Goal: Task Accomplishment & Management: Use online tool/utility

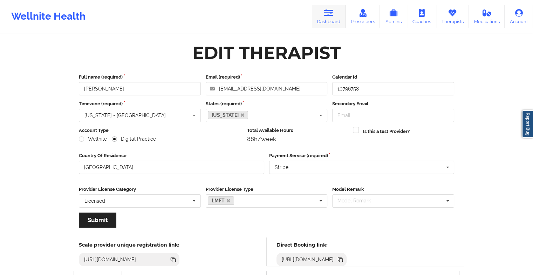
click at [318, 17] on link "Dashboard" at bounding box center [329, 16] width 34 height 23
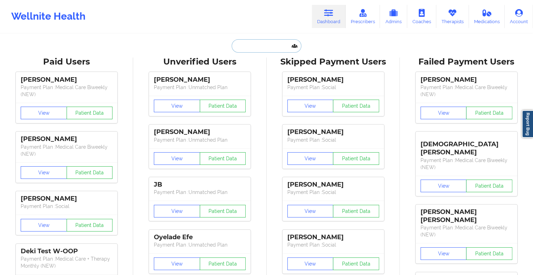
click at [254, 49] on input "text" at bounding box center [266, 45] width 69 height 13
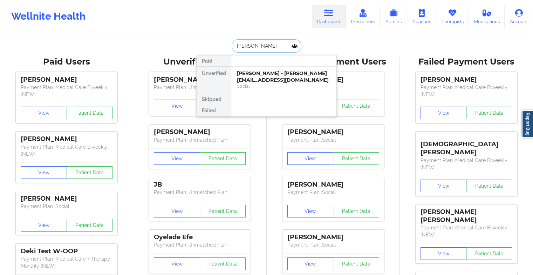
type input "[PERSON_NAME]"
click at [267, 73] on div "[PERSON_NAME] - [PERSON_NAME][EMAIL_ADDRESS][DOMAIN_NAME]" at bounding box center [284, 76] width 94 height 13
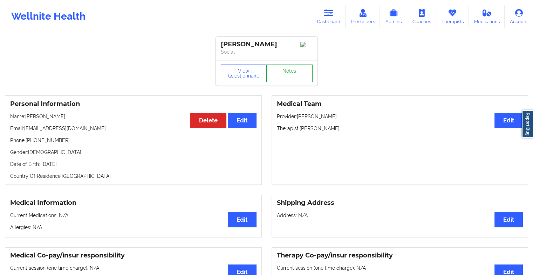
click at [285, 73] on link "Notes" at bounding box center [289, 73] width 46 height 18
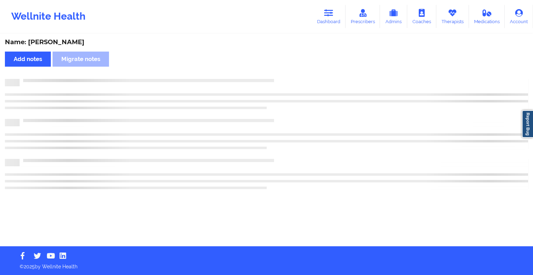
click at [285, 73] on div "Name: [PERSON_NAME] notes Migrate notes" at bounding box center [266, 140] width 533 height 212
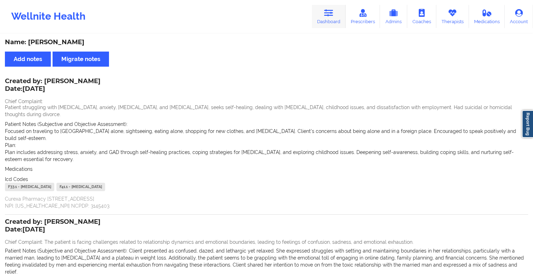
click at [324, 13] on link "Dashboard" at bounding box center [329, 16] width 34 height 23
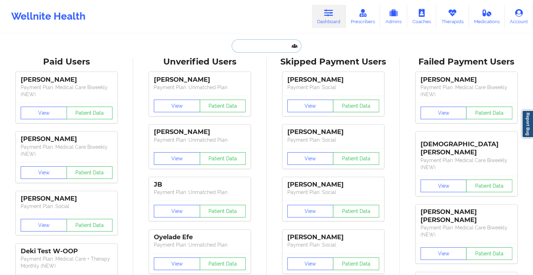
click at [258, 44] on input "text" at bounding box center [266, 45] width 69 height 13
type input "f"
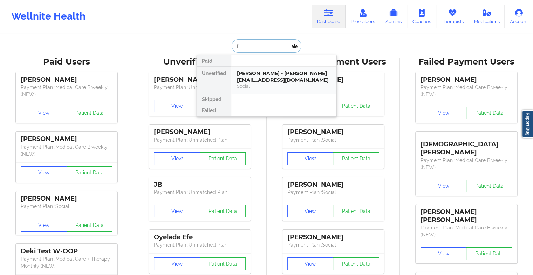
click at [282, 70] on div "[PERSON_NAME] - [PERSON_NAME][EMAIL_ADDRESS][DOMAIN_NAME]" at bounding box center [284, 76] width 94 height 13
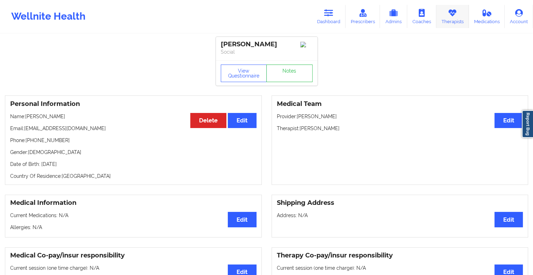
click at [453, 23] on link "Therapists" at bounding box center [452, 16] width 33 height 23
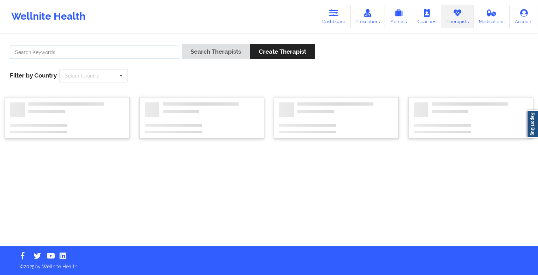
click at [142, 53] on input "text" at bounding box center [95, 52] width 170 height 13
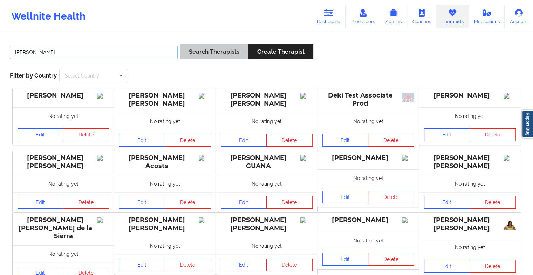
type input "[PERSON_NAME]"
click at [200, 56] on button "Search Therapists" at bounding box center [214, 51] width 68 height 15
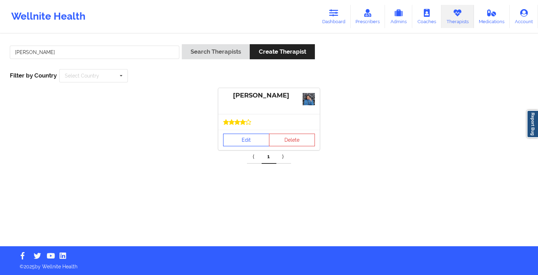
click at [242, 137] on link "Edit" at bounding box center [246, 139] width 46 height 13
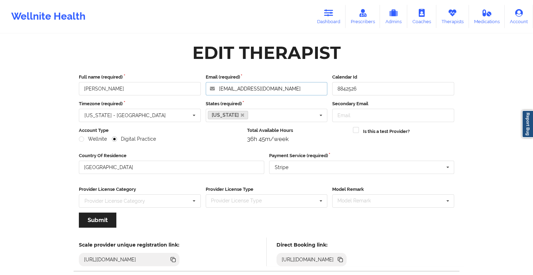
drag, startPoint x: 307, startPoint y: 94, endPoint x: 198, endPoint y: 89, distance: 108.8
click at [198, 89] on div "Full name (required) [PERSON_NAME] Email (required) [EMAIL_ADDRESS][DOMAIN_NAME…" at bounding box center [266, 85] width 380 height 22
click at [324, 17] on link "Dashboard" at bounding box center [329, 16] width 34 height 23
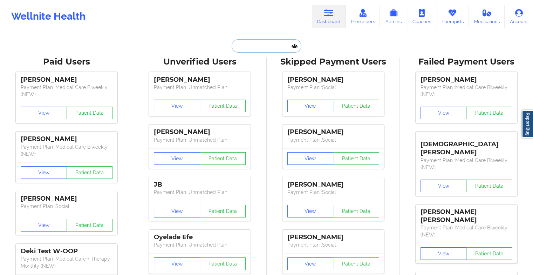
click at [257, 48] on input "text" at bounding box center [266, 45] width 69 height 13
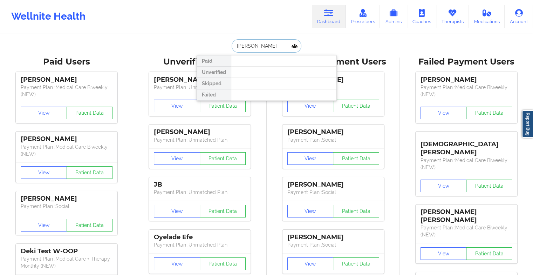
type input "[PERSON_NAME]"
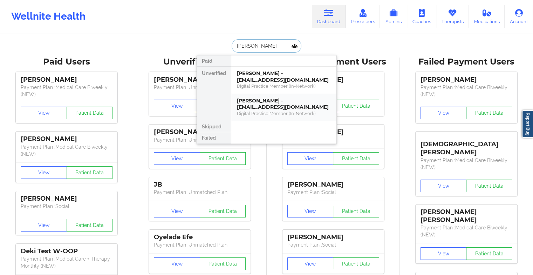
click at [267, 101] on div "[PERSON_NAME] - [EMAIL_ADDRESS][DOMAIN_NAME]" at bounding box center [284, 103] width 94 height 13
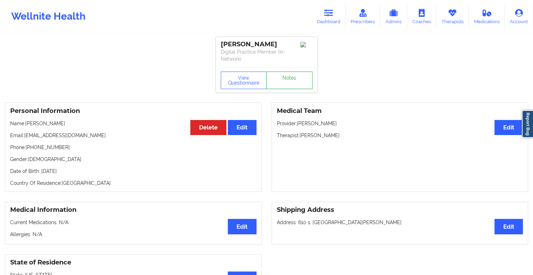
click at [282, 86] on link "Notes" at bounding box center [289, 80] width 46 height 18
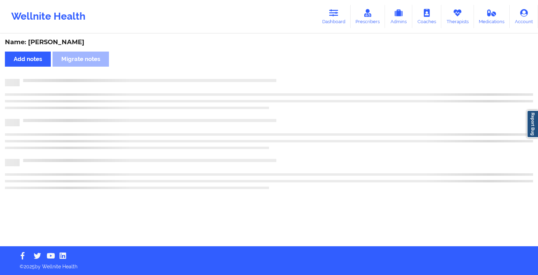
click at [282, 86] on div at bounding box center [269, 96] width 528 height 20
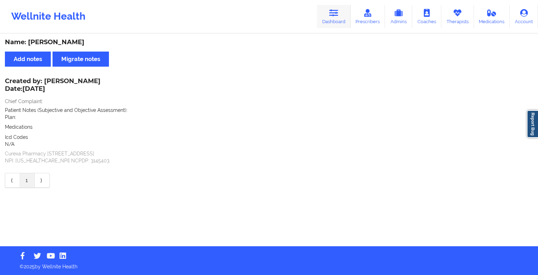
click at [332, 10] on icon at bounding box center [333, 13] width 9 height 8
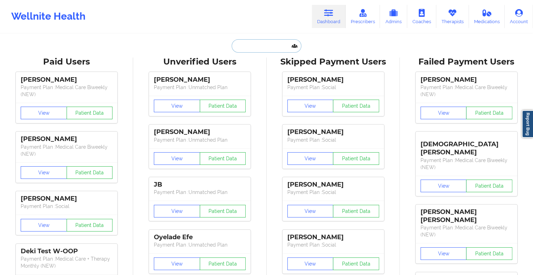
click at [267, 49] on input "text" at bounding box center [266, 45] width 69 height 13
type input "e"
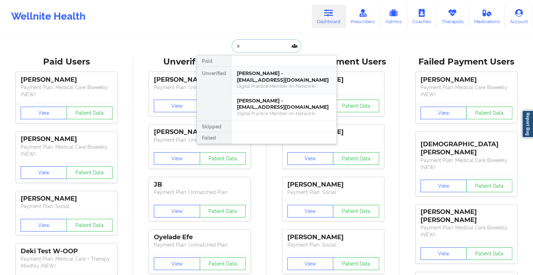
click at [256, 82] on div "[PERSON_NAME] - [EMAIL_ADDRESS][DOMAIN_NAME]" at bounding box center [284, 76] width 94 height 13
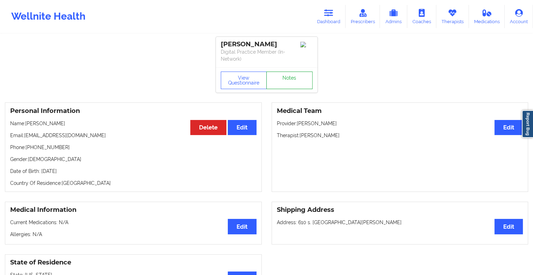
click at [274, 83] on link "Notes" at bounding box center [289, 80] width 46 height 18
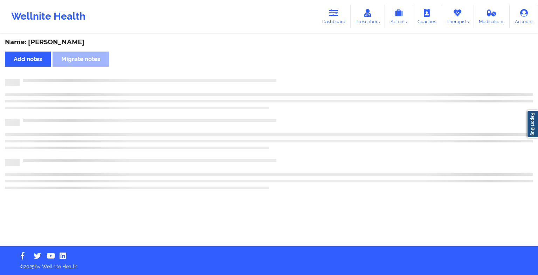
click at [274, 83] on div at bounding box center [269, 82] width 528 height 7
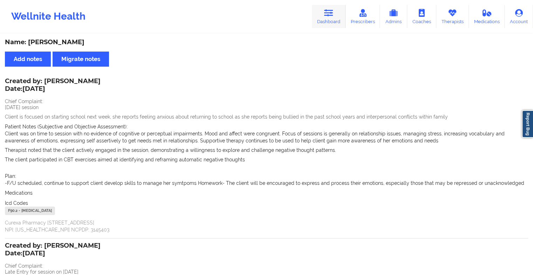
click at [330, 19] on link "Dashboard" at bounding box center [329, 16] width 34 height 23
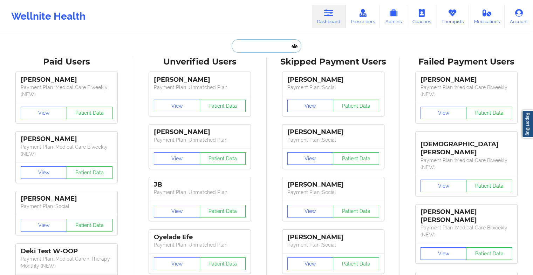
click at [244, 46] on input "text" at bounding box center [266, 45] width 69 height 13
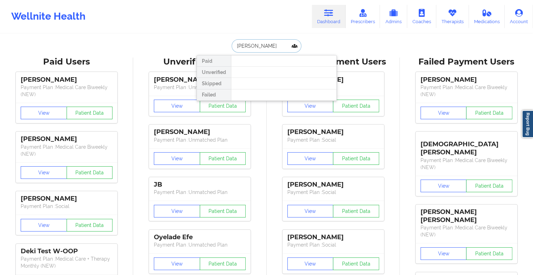
type input "[PERSON_NAME]"
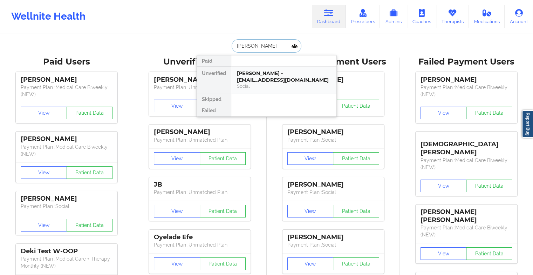
click at [260, 75] on div "[PERSON_NAME] - [EMAIL_ADDRESS][DOMAIN_NAME]" at bounding box center [284, 76] width 94 height 13
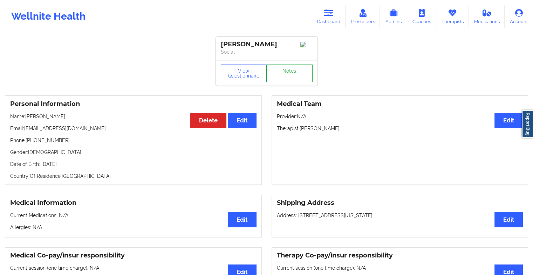
click at [288, 77] on link "Notes" at bounding box center [289, 73] width 46 height 18
